Goal: Find specific page/section: Find specific page/section

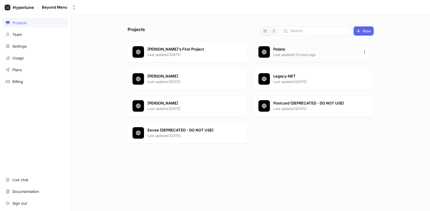
click at [296, 52] on p "Last updated 13 hours ago" at bounding box center [314, 54] width 83 height 5
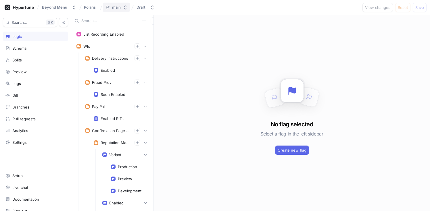
click at [121, 8] on button "main" at bounding box center [116, 7] width 27 height 9
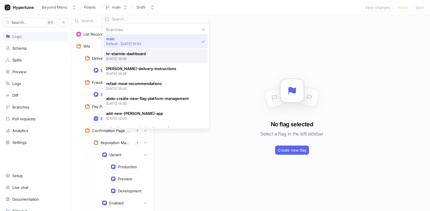
click at [142, 54] on span "hr-starmie-dashboard" at bounding box center [126, 53] width 40 height 5
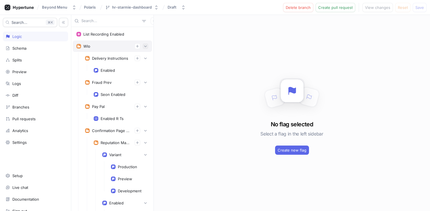
click at [144, 46] on icon "button" at bounding box center [145, 46] width 3 height 3
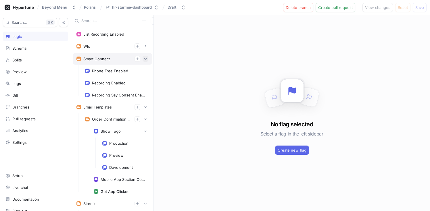
click at [142, 57] on button "button" at bounding box center [145, 59] width 6 height 6
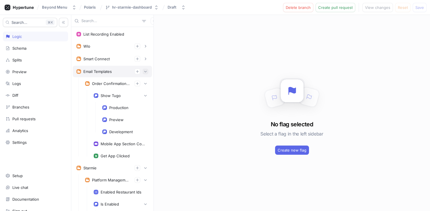
click at [144, 70] on icon "button" at bounding box center [145, 71] width 3 height 3
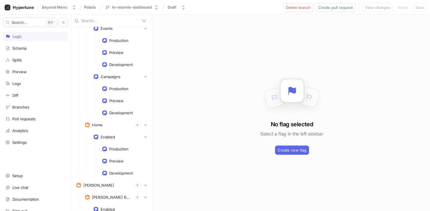
scroll to position [263, 0]
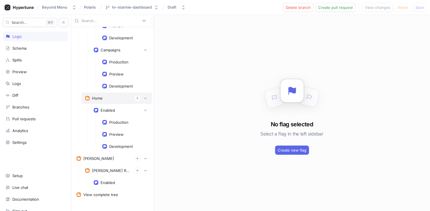
click at [100, 98] on div "Home" at bounding box center [97, 98] width 11 height 5
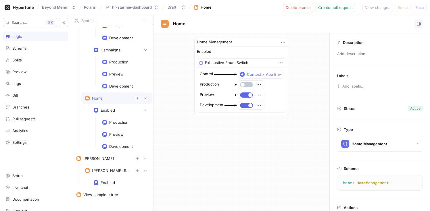
click at [259, 104] on icon "button" at bounding box center [258, 105] width 6 height 6
click at [230, 145] on div "Home Management Enabled Exhaustive Enum Switch Control Context > App Env Produc…" at bounding box center [241, 122] width 175 height 178
click at [232, 113] on div "Enabled Exhaustive Enum Switch Control Context > App Env Production Preview Dev…" at bounding box center [241, 81] width 94 height 68
